Goal: Task Accomplishment & Management: Complete application form

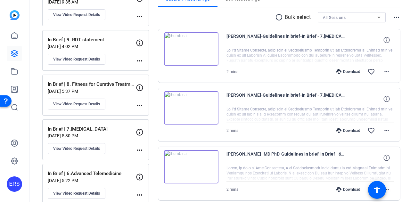
scroll to position [32, 0]
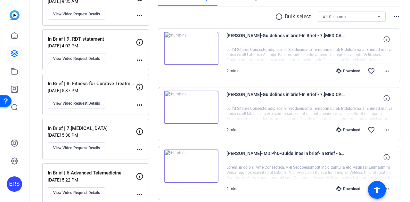
scroll to position [49, 0]
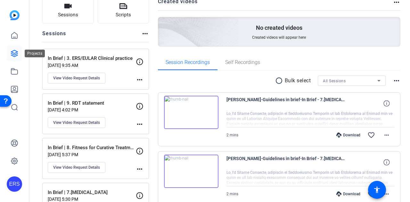
click at [13, 55] on icon at bounding box center [14, 53] width 6 height 6
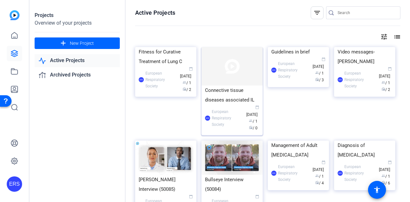
click at [231, 87] on div "Connective tissue diseases associated IL" at bounding box center [232, 95] width 54 height 19
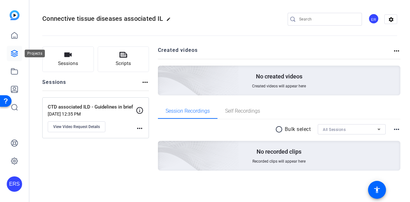
click at [8, 54] on link at bounding box center [14, 53] width 15 height 15
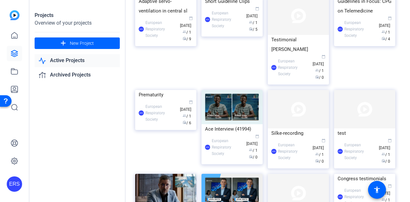
scroll to position [256, 0]
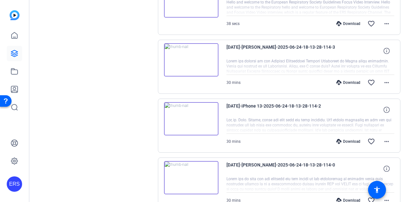
scroll to position [197, 0]
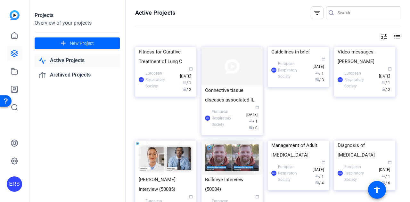
click at [344, 12] on input "Search" at bounding box center [367, 13] width 58 height 8
type input "[PERSON_NAME]"
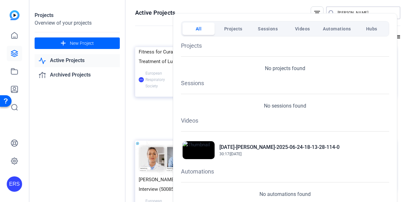
click at [74, 107] on div at bounding box center [205, 101] width 410 height 202
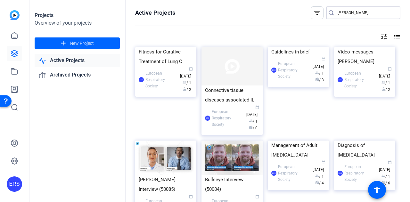
click at [359, 12] on input "[PERSON_NAME]" at bounding box center [367, 13] width 58 height 8
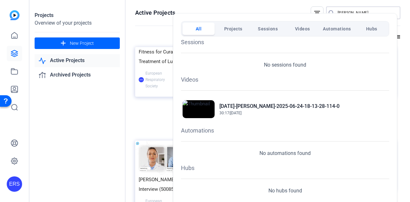
scroll to position [42, 0]
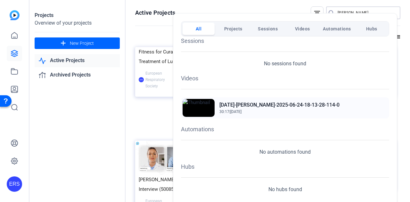
click at [274, 105] on h2 "[DATE]-[PERSON_NAME]-2025-06-24-18-13-28-114-0" at bounding box center [279, 105] width 120 height 8
click at [301, 29] on span "Videos" at bounding box center [302, 29] width 15 height 12
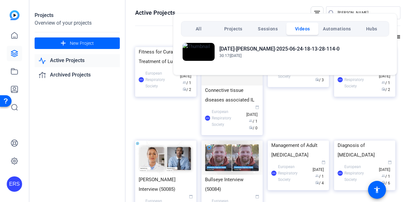
click at [50, 120] on div at bounding box center [205, 101] width 410 height 202
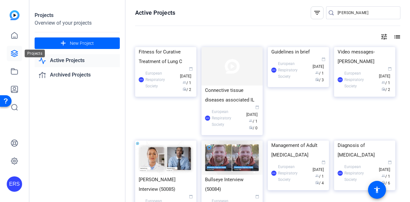
click at [17, 57] on icon at bounding box center [15, 54] width 8 height 8
click at [293, 47] on img at bounding box center [298, 47] width 61 height 0
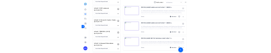
scroll to position [64, 0]
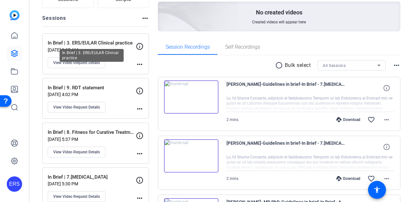
click at [85, 39] on p "In Brief | 3. ERS/EULAR Clinical practice" at bounding box center [92, 42] width 88 height 7
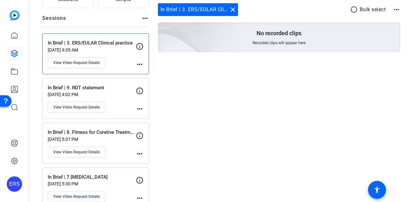
click at [139, 62] on mat-icon "more_horiz" at bounding box center [140, 65] width 8 height 8
click at [96, 47] on div at bounding box center [205, 101] width 410 height 202
click at [232, 9] on mat-icon "close" at bounding box center [233, 10] width 8 height 8
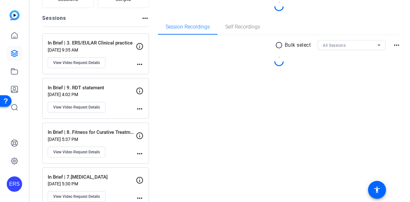
click at [300, 113] on div "Created videos more_horiz Session Recordings Self Recordings radio_button_unche…" at bounding box center [279, 162] width 243 height 360
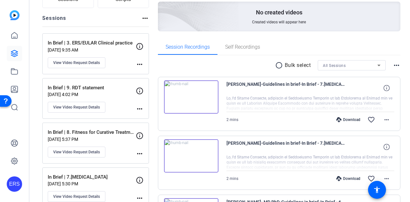
click at [94, 47] on p "[DATE] 9:35 AM" at bounding box center [92, 49] width 88 height 5
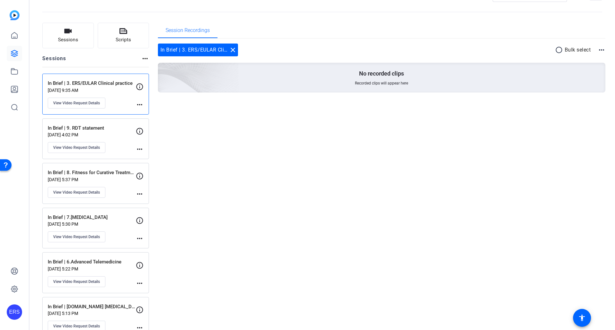
scroll to position [0, 0]
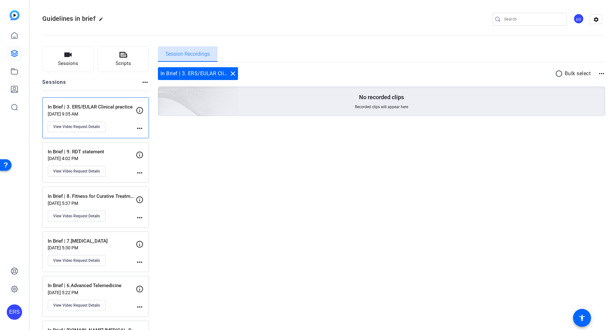
click at [188, 56] on span "Session Recordings" at bounding box center [188, 54] width 44 height 5
click at [234, 74] on mat-icon "close" at bounding box center [233, 74] width 8 height 8
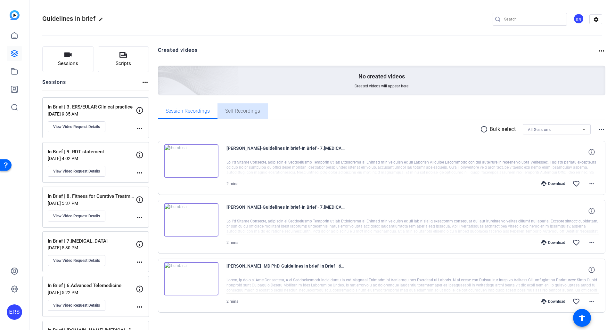
click at [248, 110] on span "Self Recordings" at bounding box center [242, 111] width 35 height 5
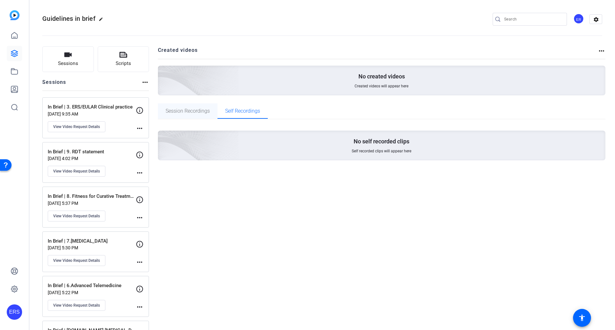
click at [201, 109] on span "Session Recordings" at bounding box center [188, 111] width 44 height 5
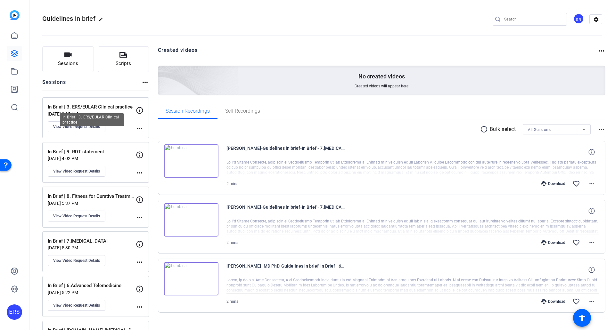
click at [127, 106] on p "In Brief | 3. ERS/EULAR Clinical practice" at bounding box center [92, 106] width 88 height 7
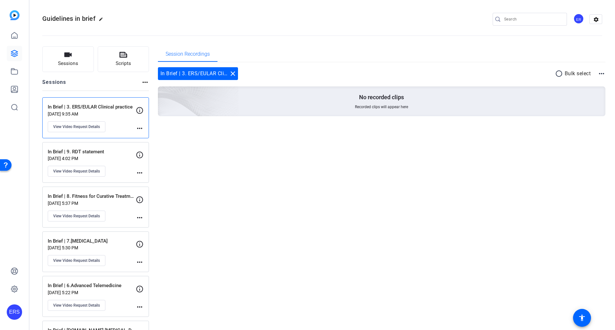
click at [233, 73] on mat-icon "close" at bounding box center [233, 74] width 8 height 8
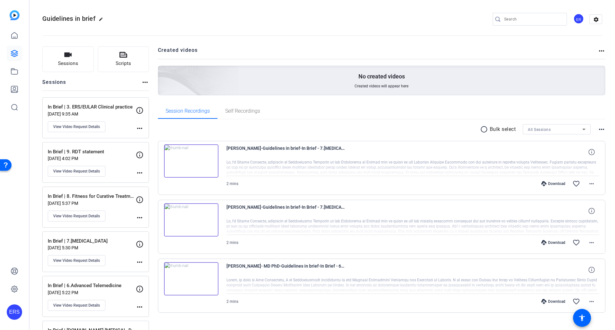
copy p "In Brief | 3. ERS/EULAR Clinical practice"
drag, startPoint x: 135, startPoint y: 106, endPoint x: 41, endPoint y: 102, distance: 94.6
click at [41, 102] on div "Sessions Scripts Sessions more_horiz In Brief | 3. ERS/EULAR Clinical practice …" at bounding box center [322, 226] width 586 height 376
click at [77, 63] on span "Sessions" at bounding box center [68, 63] width 20 height 7
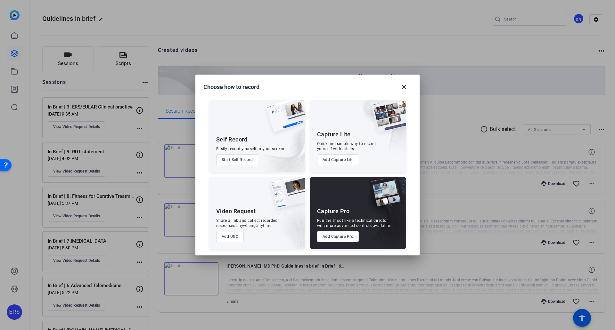
click at [234, 202] on button "Add UGC" at bounding box center [230, 236] width 28 height 11
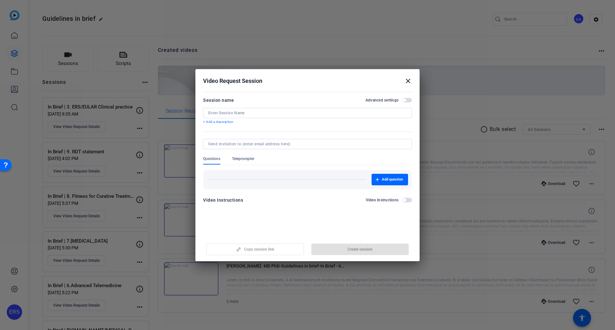
click at [215, 114] on input at bounding box center [307, 113] width 199 height 5
paste input "In Brief | 3. ERS/EULAR Clinical practice"
click at [208, 112] on input "In Brief | 3. ERS/EULAR Clinical practice" at bounding box center [307, 113] width 199 height 5
click at [306, 115] on input "In Brief | 3. ERS/EULAR Clinical practice" at bounding box center [307, 113] width 199 height 5
type input "In Brief | 3. ERS/EULAR Clinical practice V2"
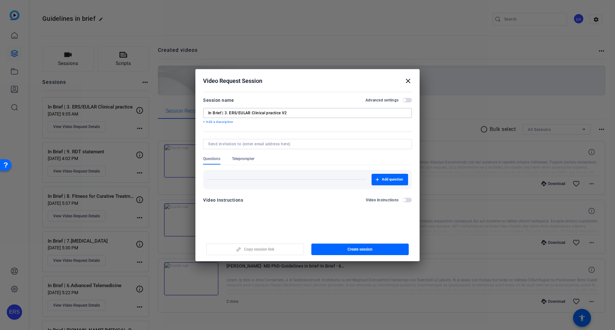
click at [288, 146] on input at bounding box center [306, 144] width 196 height 5
drag, startPoint x: 256, startPoint y: 227, endPoint x: 262, endPoint y: 226, distance: 6.5
click at [256, 202] on openreel-new-create-edit-ugc-session "Video Request Session close Session name Advanced settings In Brief | 3. ERS/EU…" at bounding box center [307, 165] width 224 height 192
click at [408, 200] on span "button" at bounding box center [407, 200] width 10 height 4
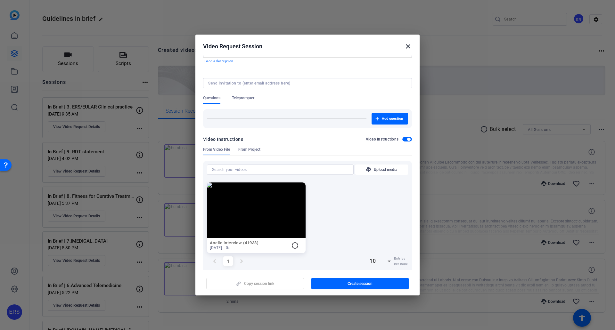
scroll to position [36, 0]
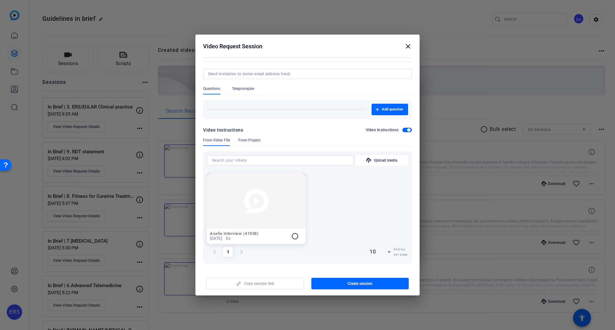
click at [404, 132] on span "button" at bounding box center [407, 130] width 10 height 4
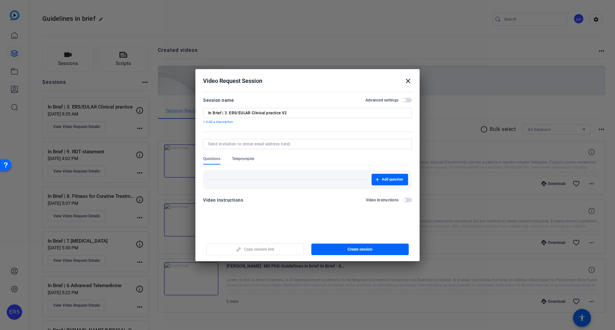
scroll to position [0, 0]
click at [407, 105] on div "Session name Advanced settings In Brief | 3. ERS/EULAR Clinical practice V2 + A…" at bounding box center [307, 110] width 209 height 28
click at [407, 98] on span "button" at bounding box center [407, 100] width 10 height 4
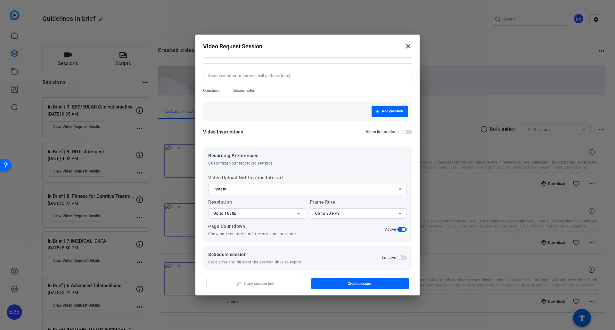
scroll to position [41, 0]
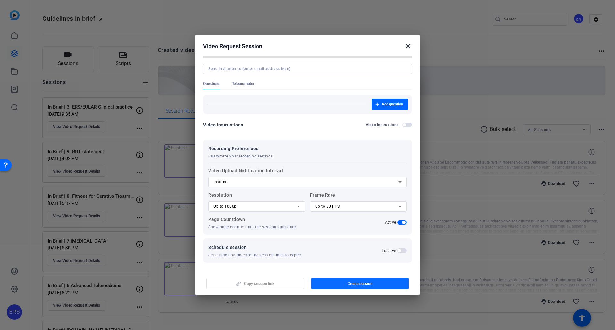
click at [362, 202] on span "button" at bounding box center [360, 283] width 98 height 15
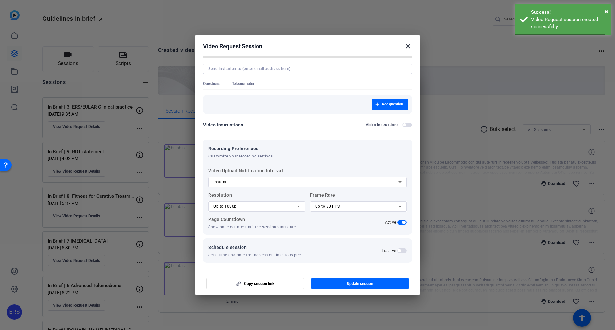
scroll to position [0, 0]
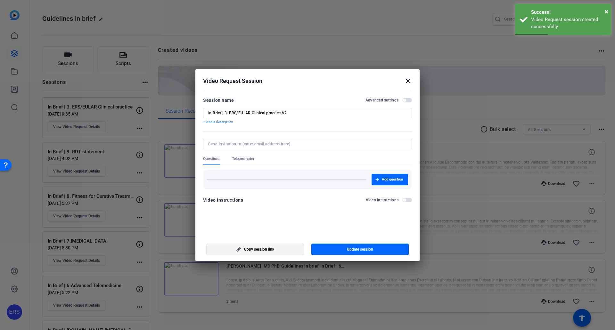
click at [263, 202] on span "Copy session link" at bounding box center [259, 249] width 30 height 5
click at [410, 80] on mat-icon "close" at bounding box center [408, 81] width 8 height 8
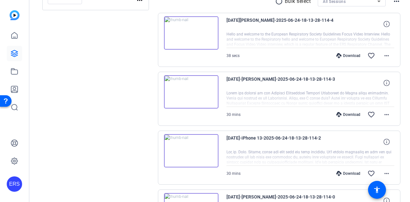
scroll to position [197, 0]
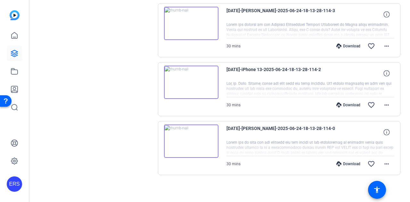
click at [352, 146] on div at bounding box center [310, 148] width 168 height 16
click at [383, 133] on icon at bounding box center [386, 132] width 6 height 6
click at [328, 142] on div at bounding box center [310, 148] width 168 height 16
click at [232, 127] on span "[DATE]-[PERSON_NAME]-2025-06-24-18-13-28-114-0" at bounding box center [273, 132] width 94 height 15
click at [266, 121] on div "24 June-Prof Katerina Antoniou-2025-06-24-18-13-28-114-0 720P 30 mins 963mb 24f…" at bounding box center [279, 148] width 243 height 54
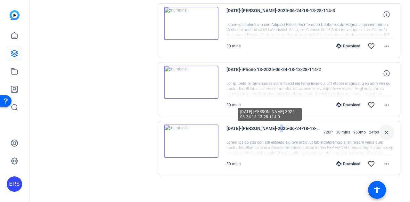
click at [264, 126] on span "[DATE]-[PERSON_NAME]-2025-06-24-18-13-28-114-0" at bounding box center [273, 132] width 94 height 15
